Goal: Task Accomplishment & Management: Use online tool/utility

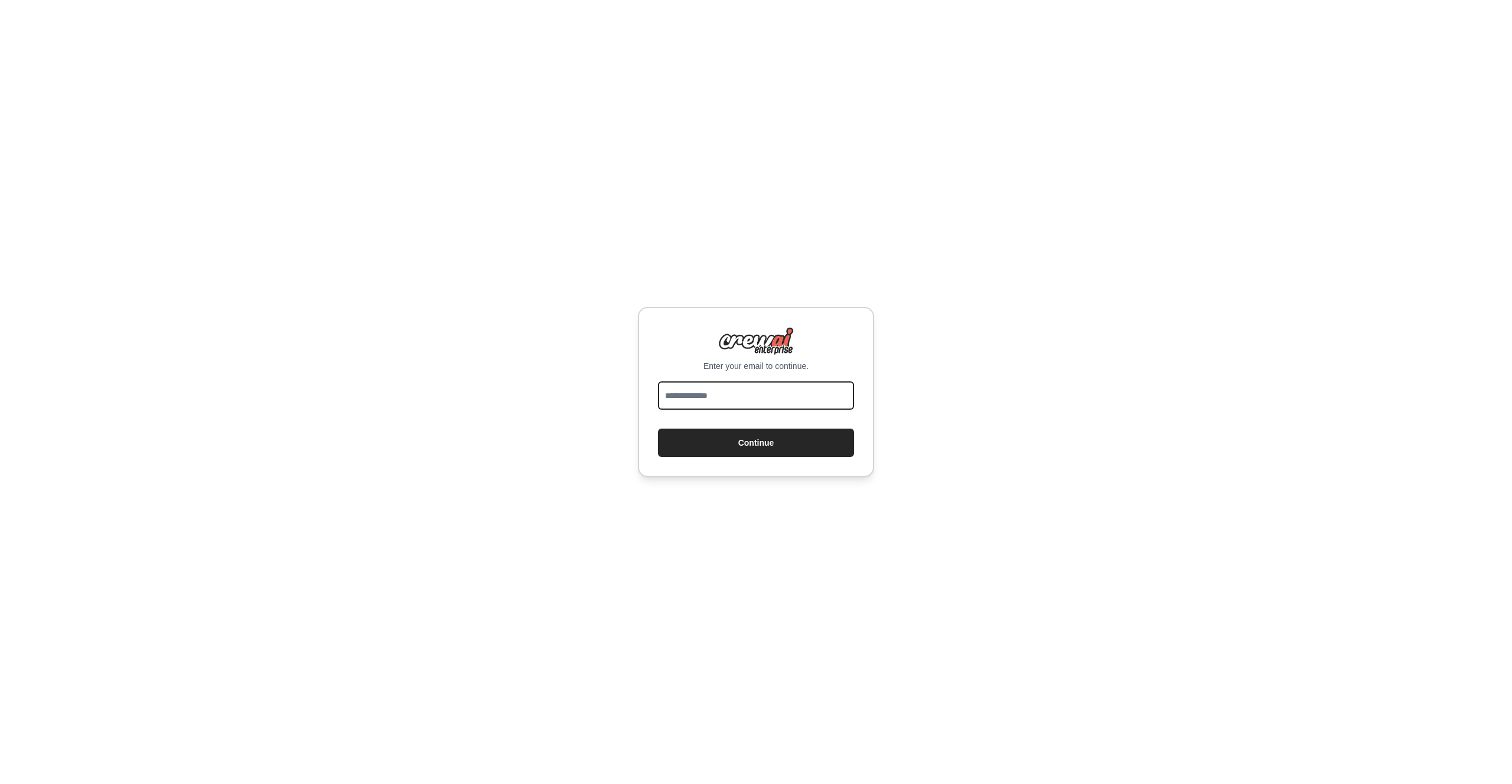
click at [716, 392] on input "email" at bounding box center [756, 396] width 196 height 28
click at [730, 405] on input "email" at bounding box center [756, 396] width 196 height 28
type input "**********"
click at [658, 429] on button "Continue" at bounding box center [756, 443] width 196 height 28
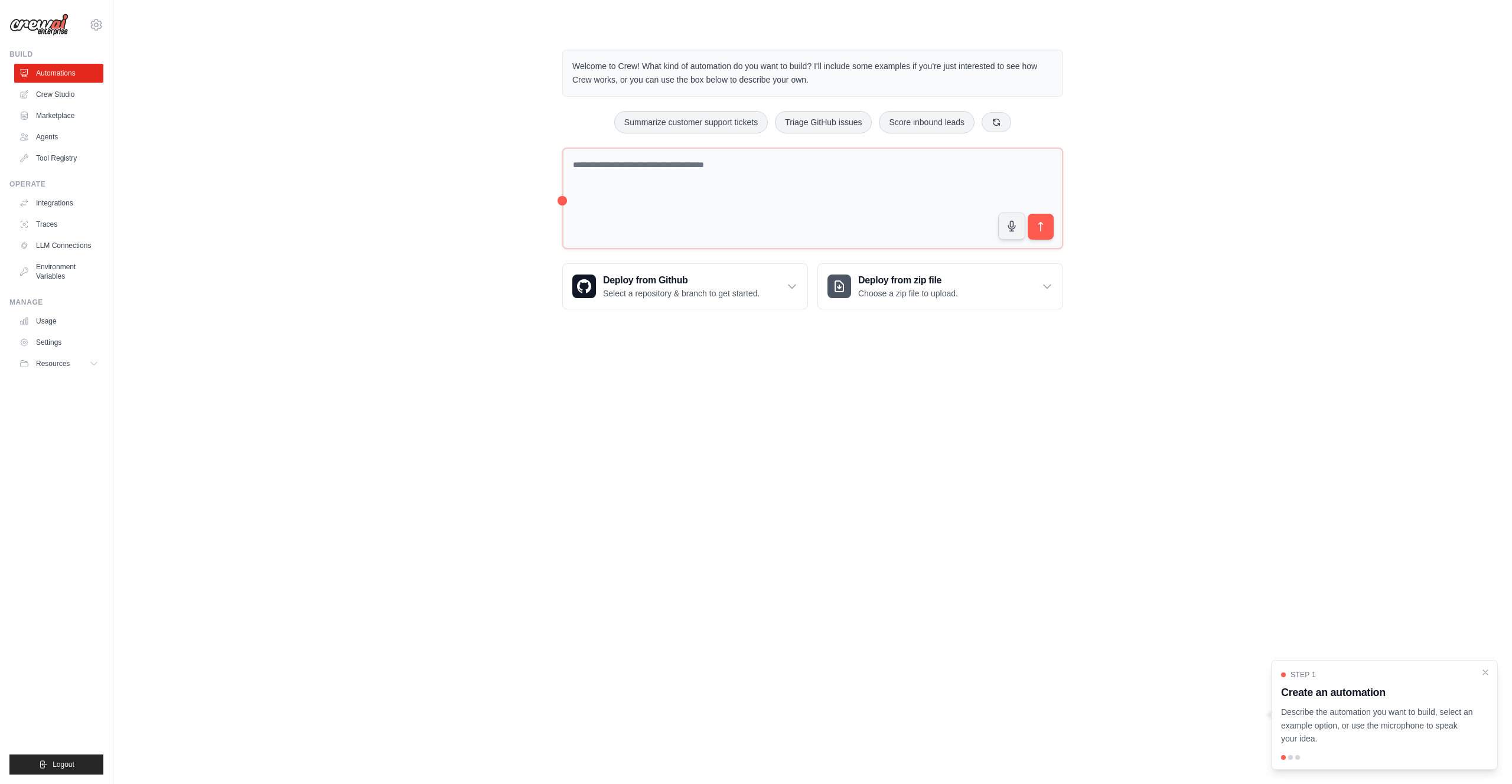
click at [231, 107] on div "Welcome to Crew! What kind of automation do you want to build? I'll include som…" at bounding box center [813, 180] width 1361 height 298
click at [44, 97] on link "Crew Studio" at bounding box center [60, 94] width 89 height 19
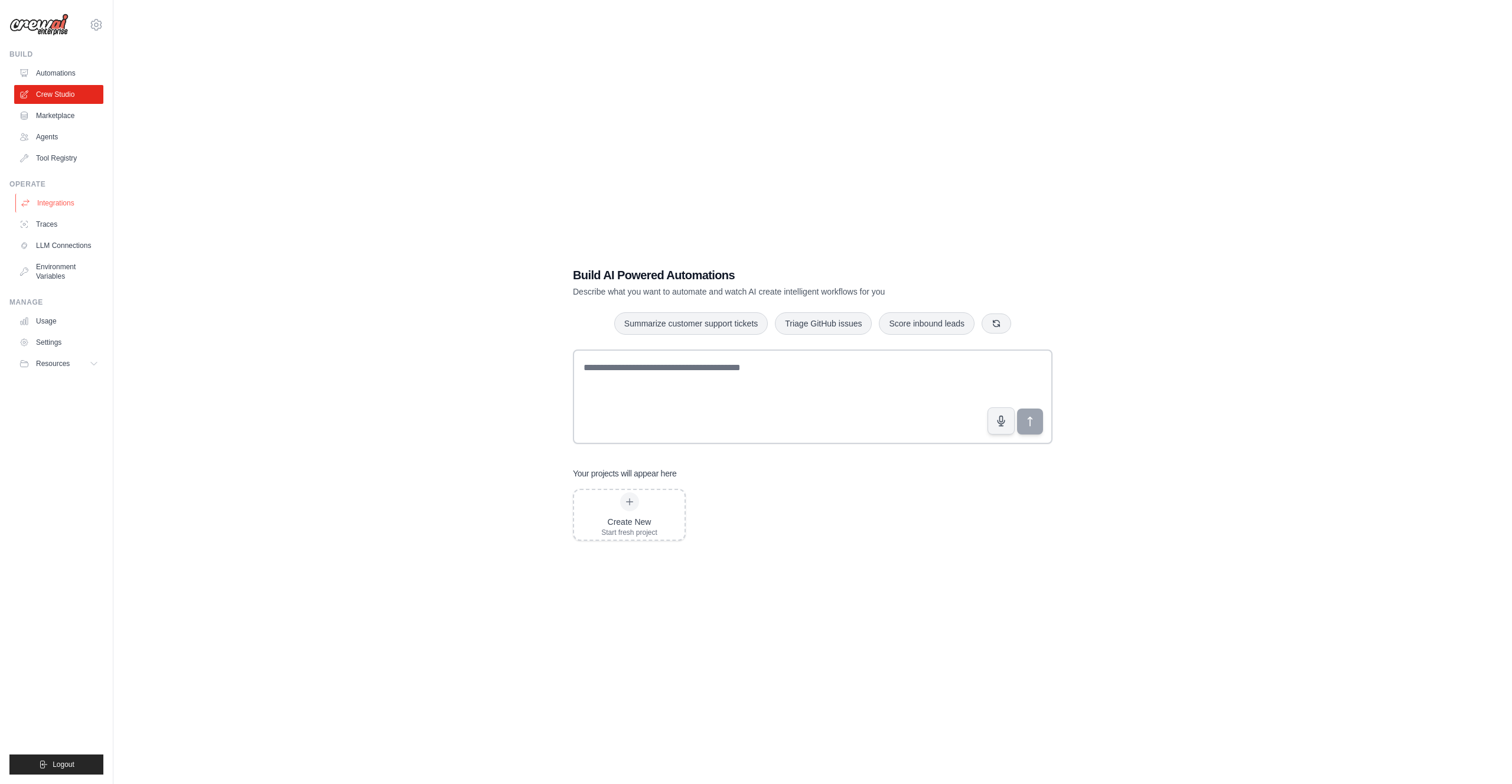
click at [55, 202] on link "Integrations" at bounding box center [60, 203] width 89 height 19
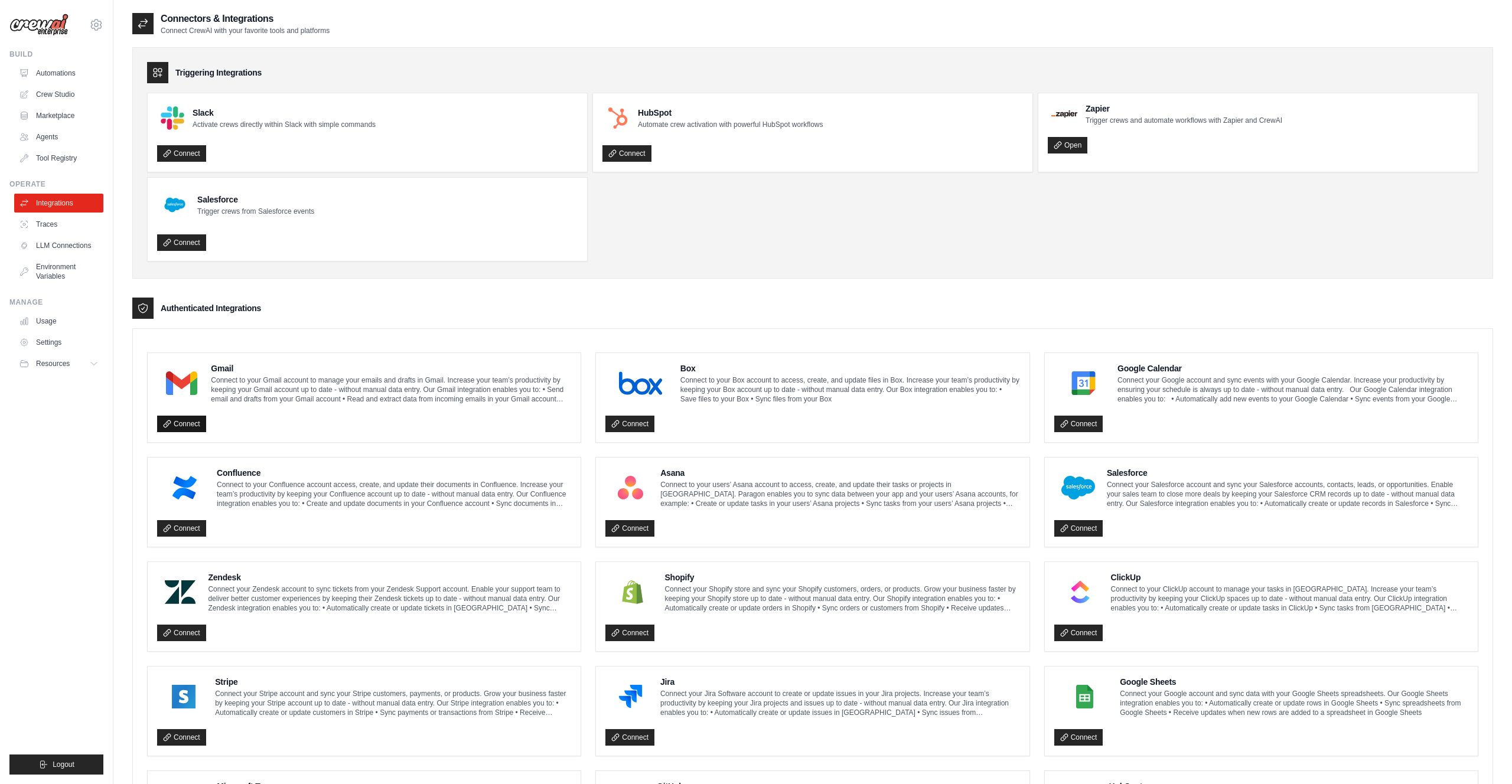
click at [186, 422] on link "Connect" at bounding box center [181, 424] width 49 height 16
